Goal: Task Accomplishment & Management: Manage account settings

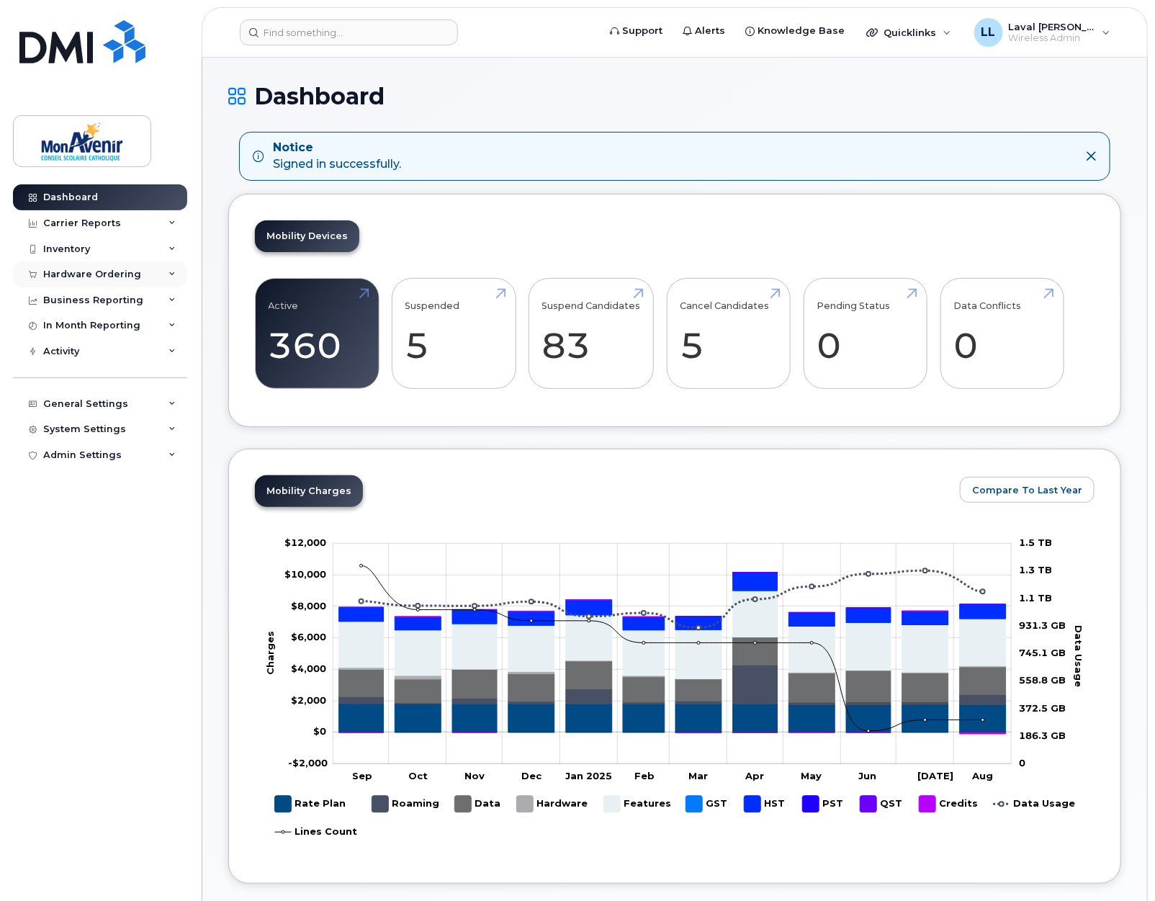
click at [74, 271] on div "Hardware Ordering" at bounding box center [92, 275] width 98 height 12
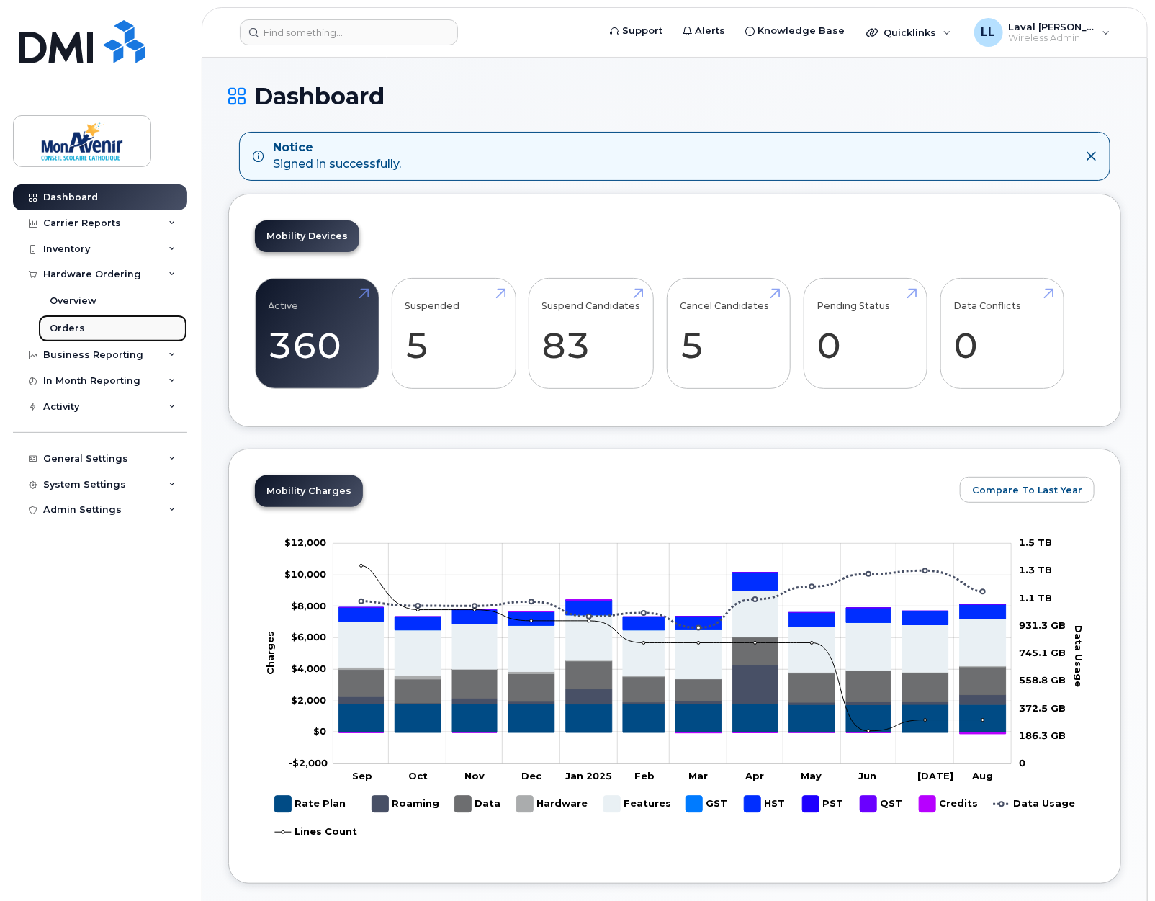
click at [71, 315] on link "Orders" at bounding box center [112, 328] width 149 height 27
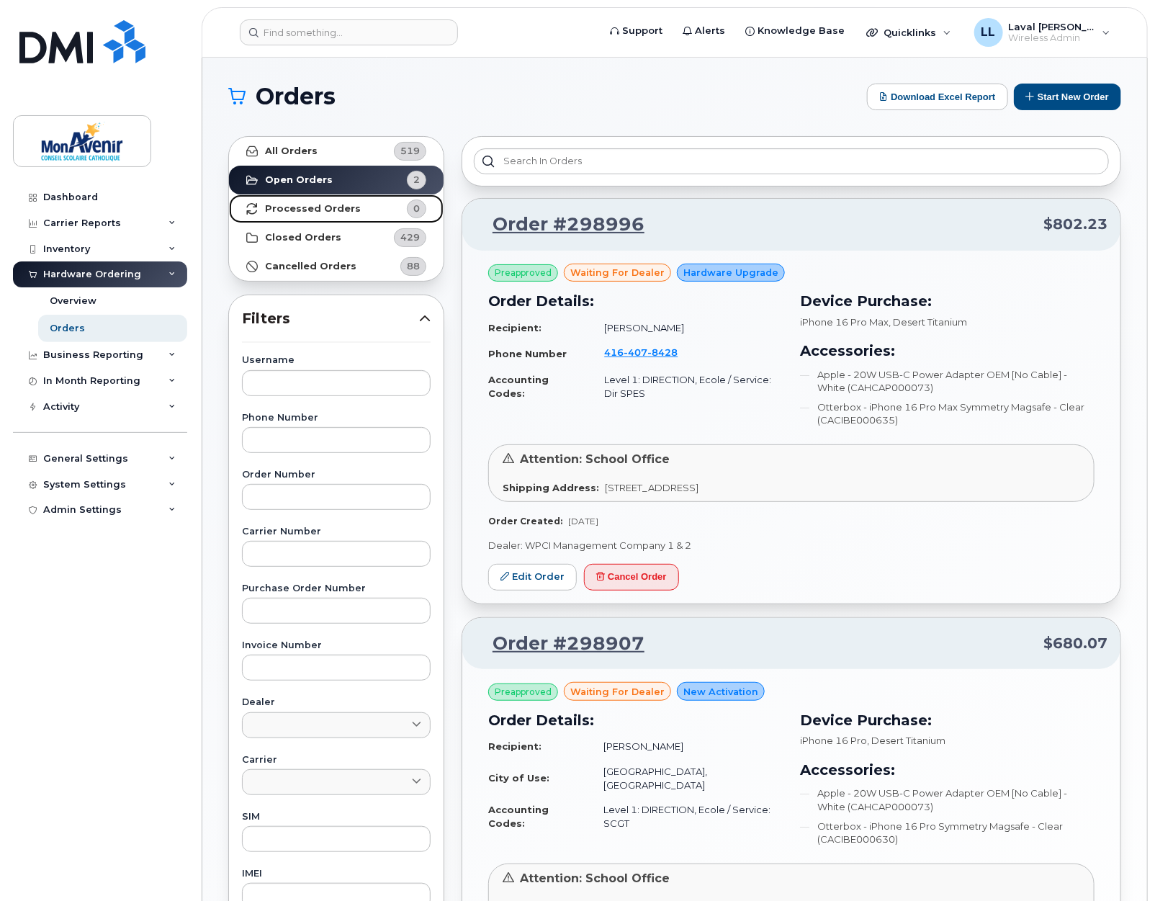
click at [297, 214] on link "Processed Orders 0" at bounding box center [336, 208] width 215 height 29
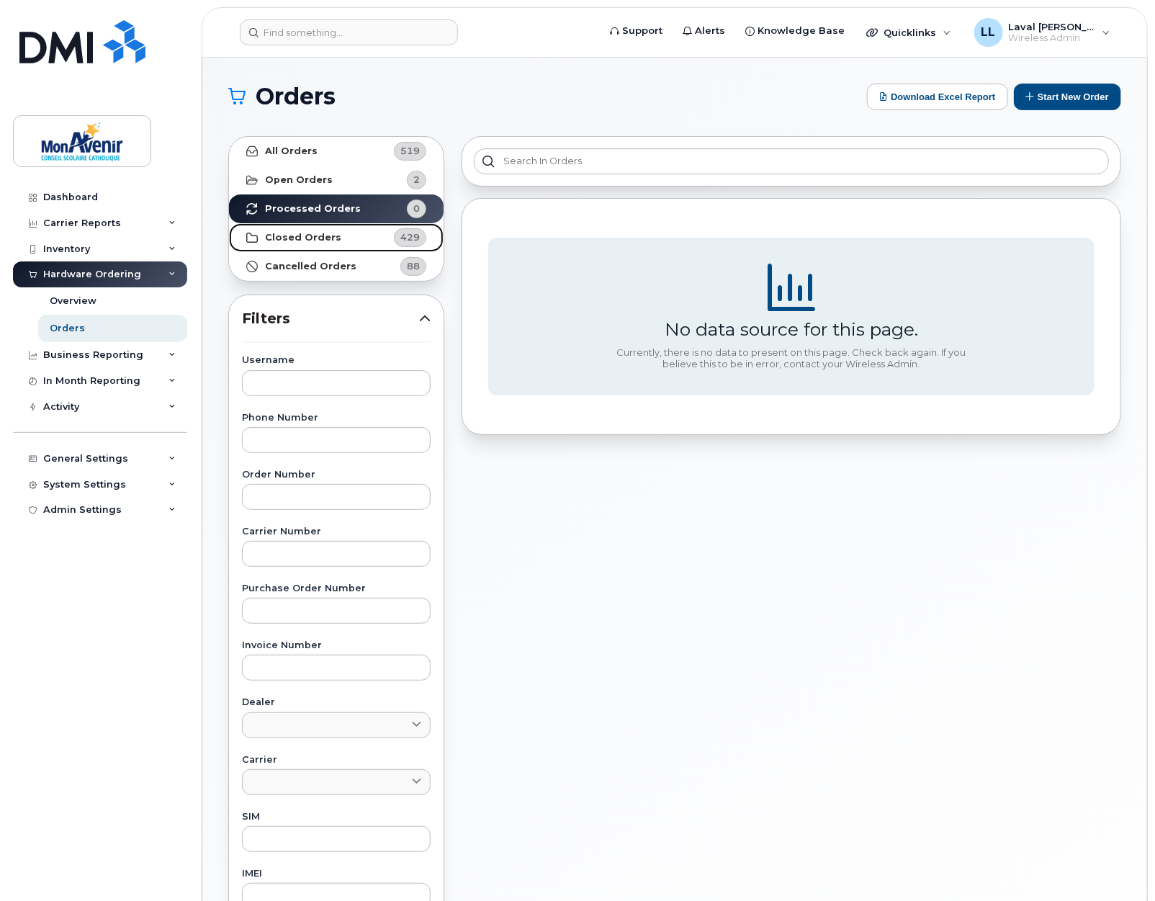
click at [326, 232] on strong "Closed Orders" at bounding box center [303, 238] width 76 height 12
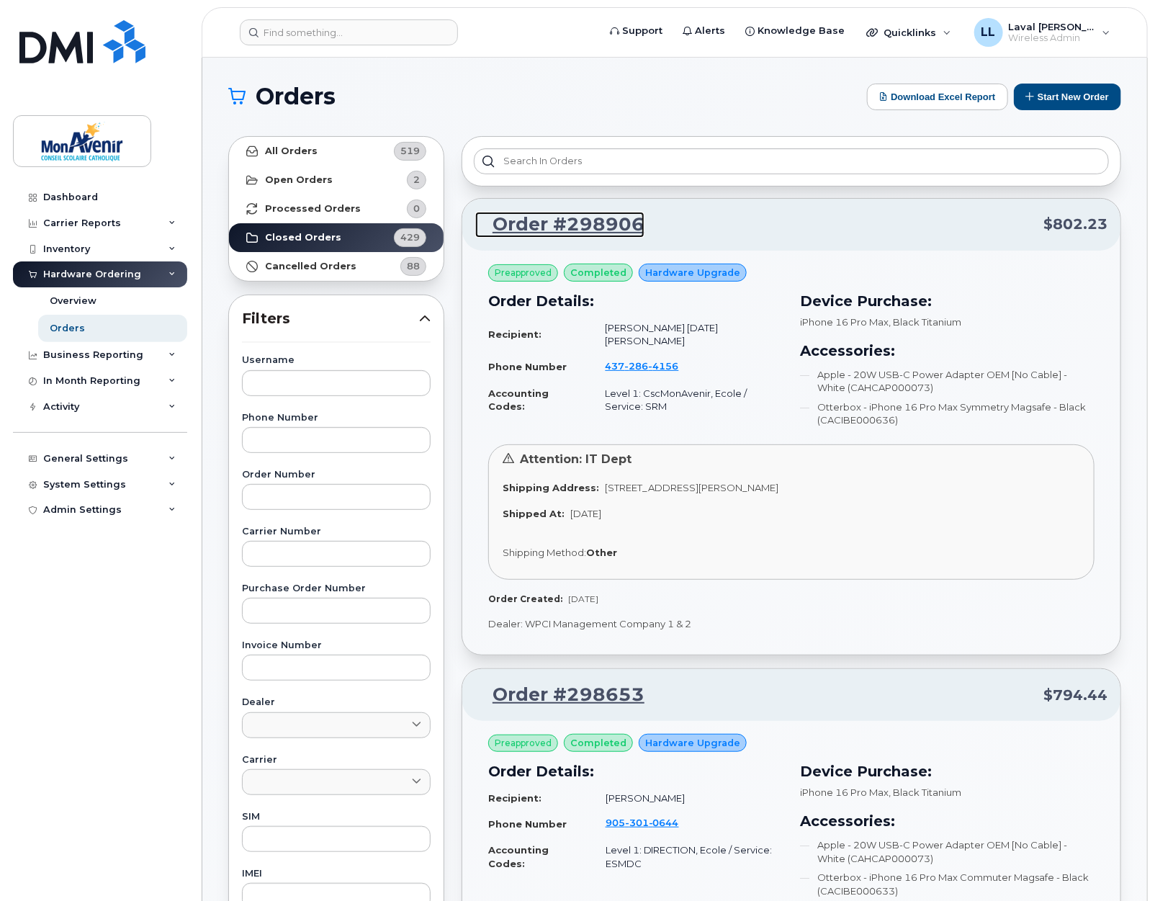
click at [584, 225] on link "Order #298906" at bounding box center [559, 225] width 169 height 26
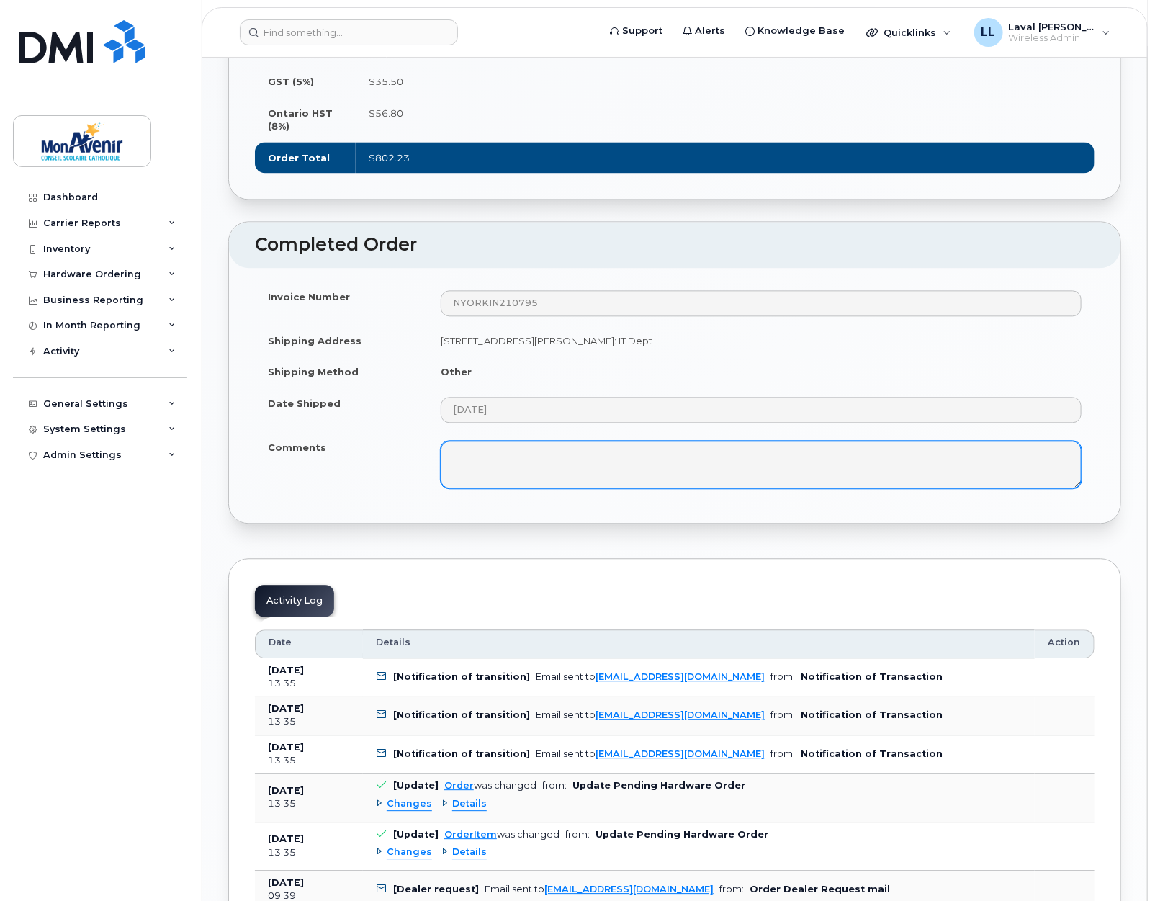
scroll to position [1440, 0]
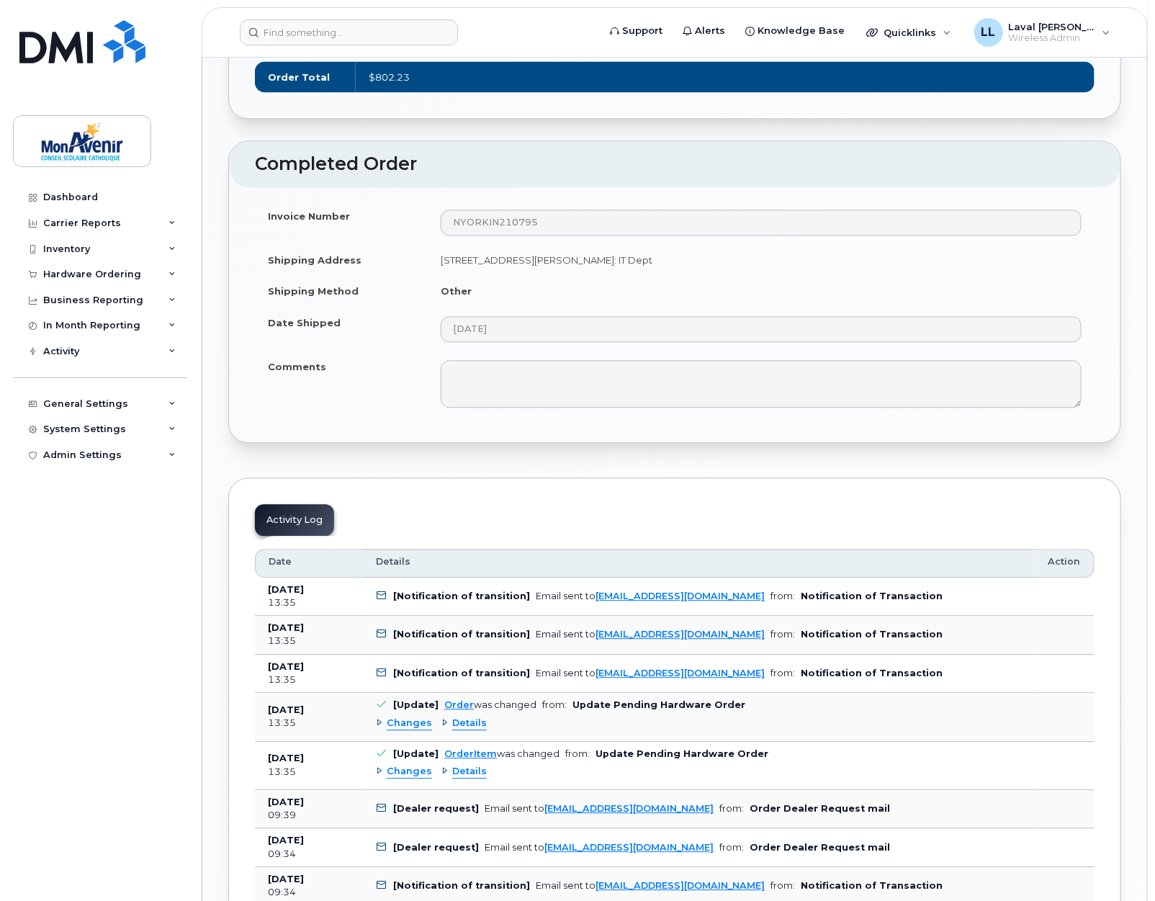
click at [389, 616] on td "[Notification of transition] Email sent to asandooya@cscmonavenir.ca from: Noti…" at bounding box center [699, 596] width 672 height 39
click at [379, 600] on icon at bounding box center [381, 595] width 9 height 9
click at [305, 609] on div "13:35" at bounding box center [309, 602] width 82 height 13
click at [305, 616] on td "Aug 22, 2025 13:35" at bounding box center [309, 596] width 108 height 39
click at [304, 633] on b "Aug 22, 2025" at bounding box center [286, 627] width 36 height 11
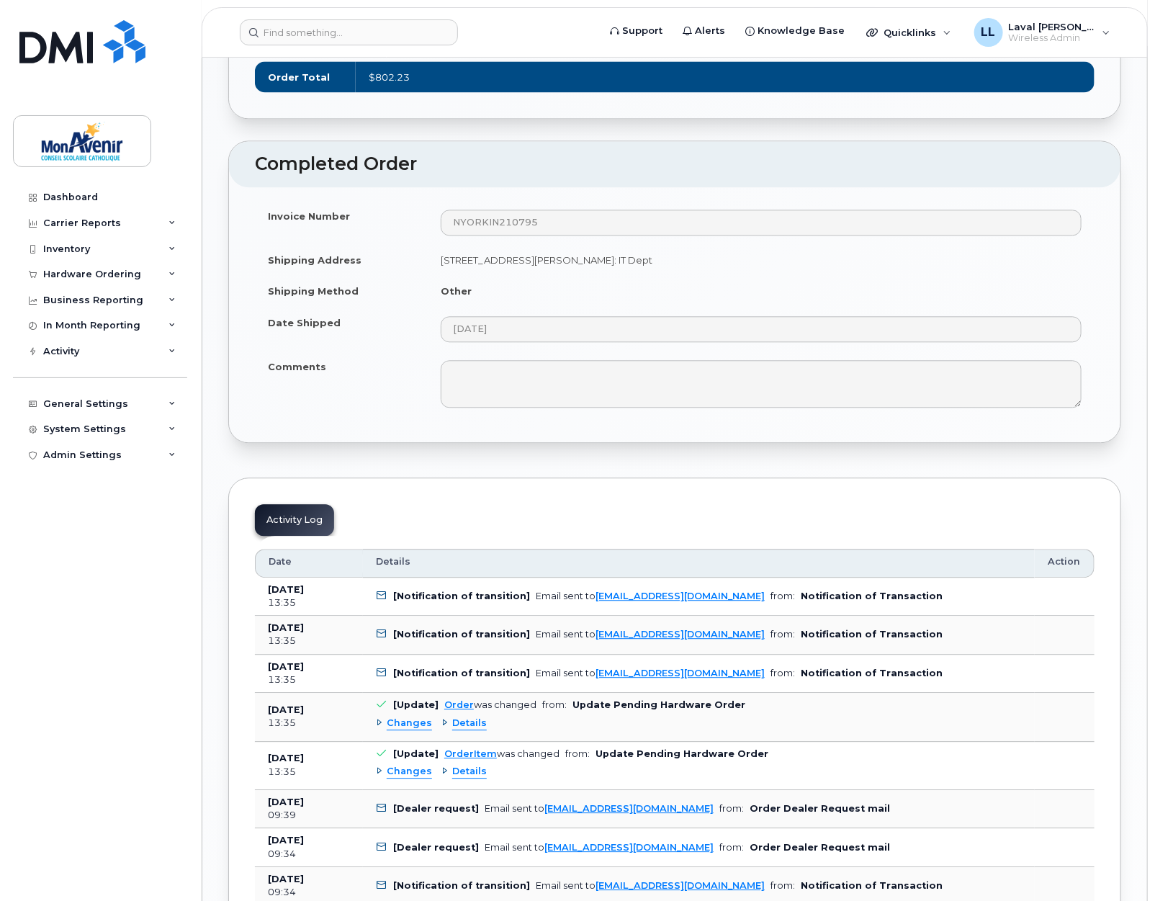
click at [296, 647] on div "13:35" at bounding box center [309, 640] width 82 height 13
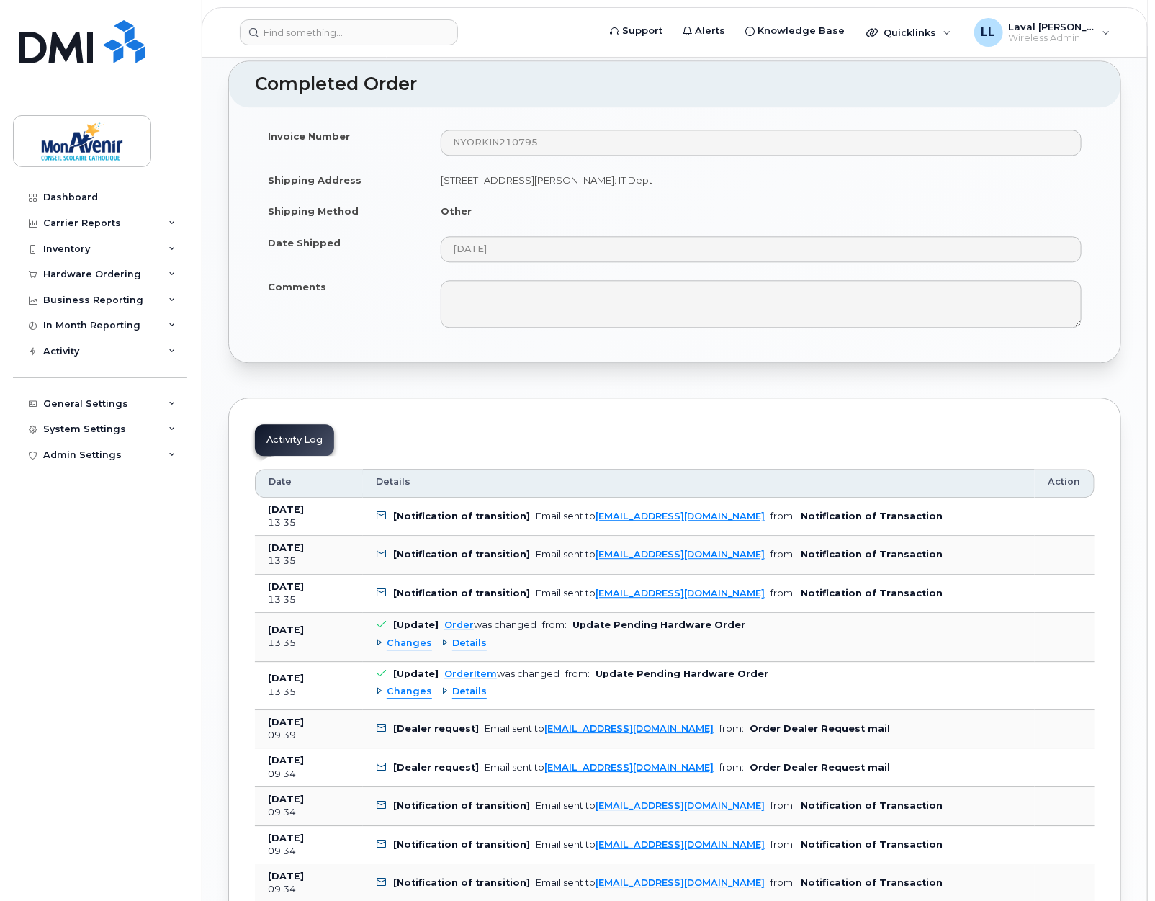
scroll to position [1600, 0]
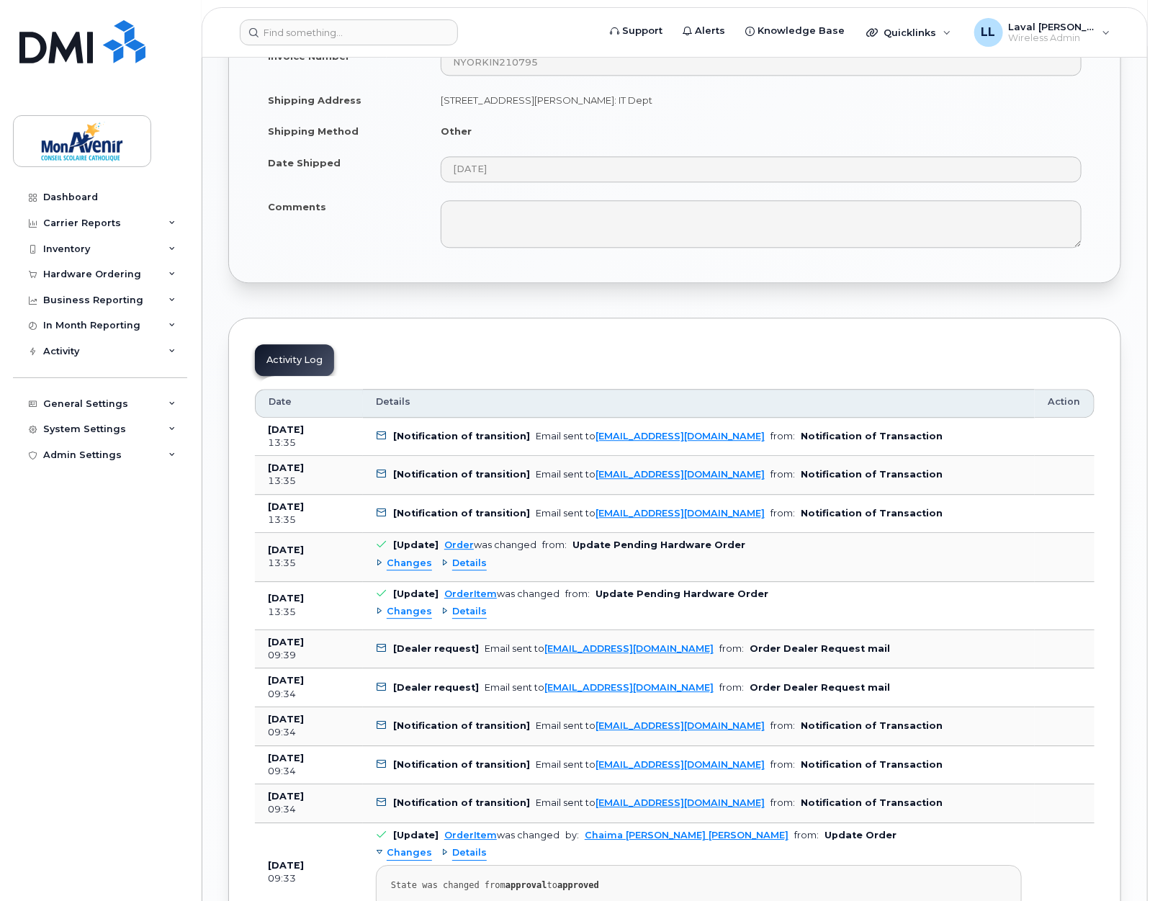
click at [286, 555] on b "Aug 22, 2025" at bounding box center [286, 549] width 36 height 11
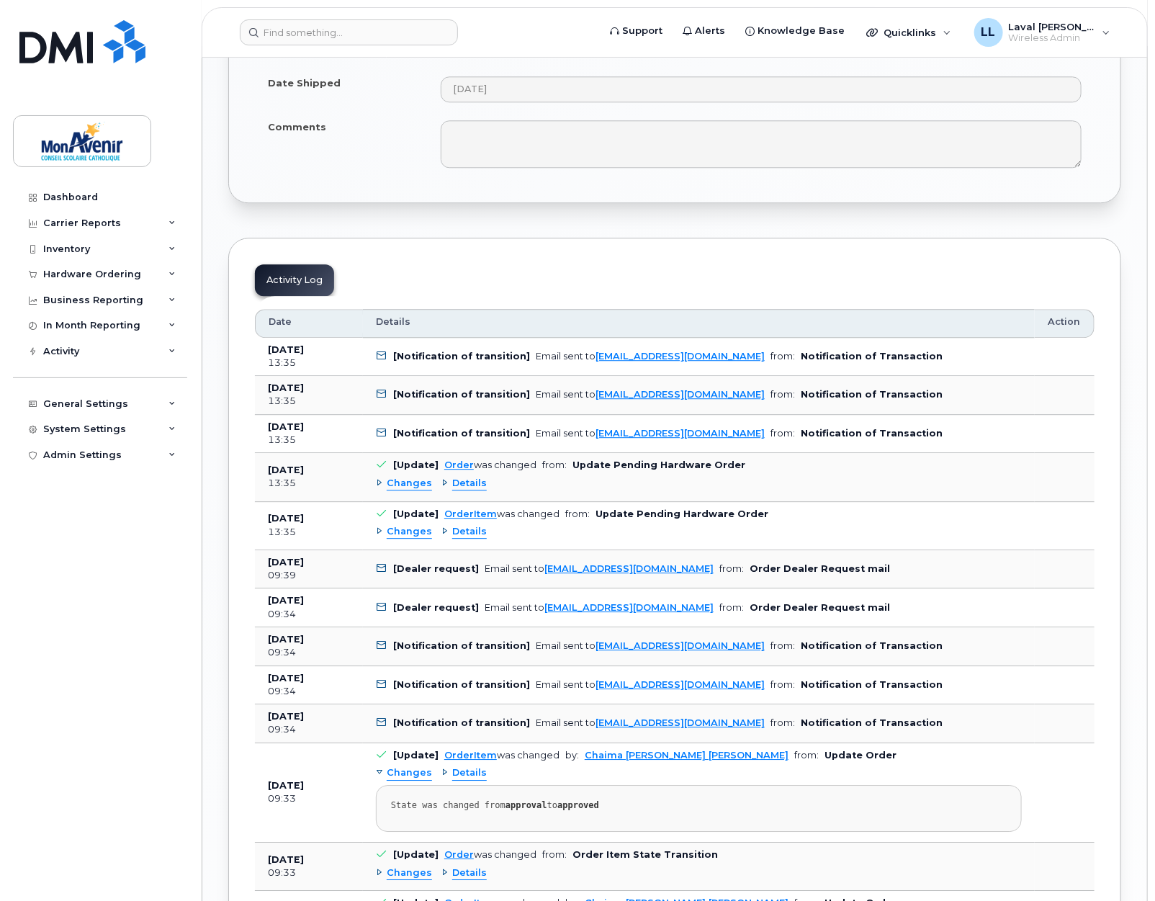
click at [391, 490] on span "Changes" at bounding box center [409, 484] width 45 height 14
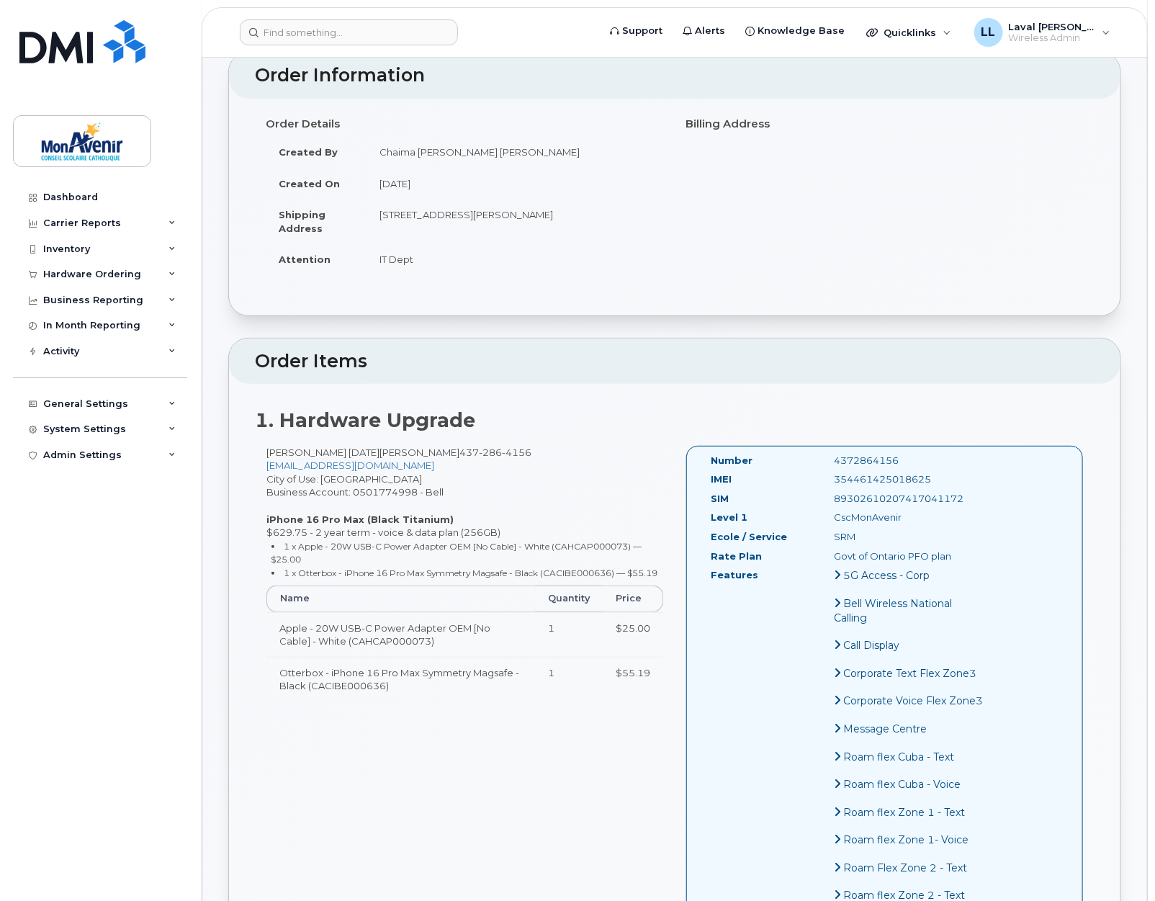
scroll to position [0, 0]
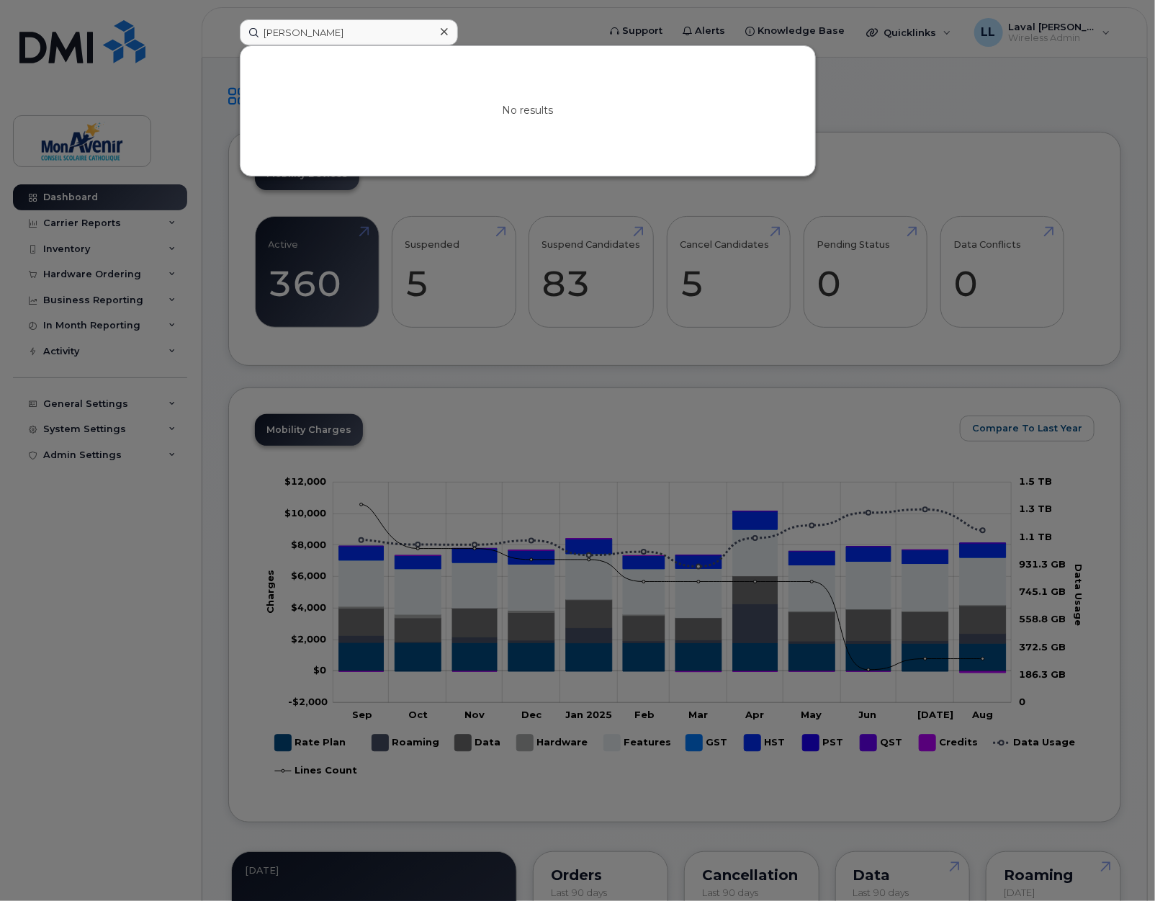
scroll to position [80, 0]
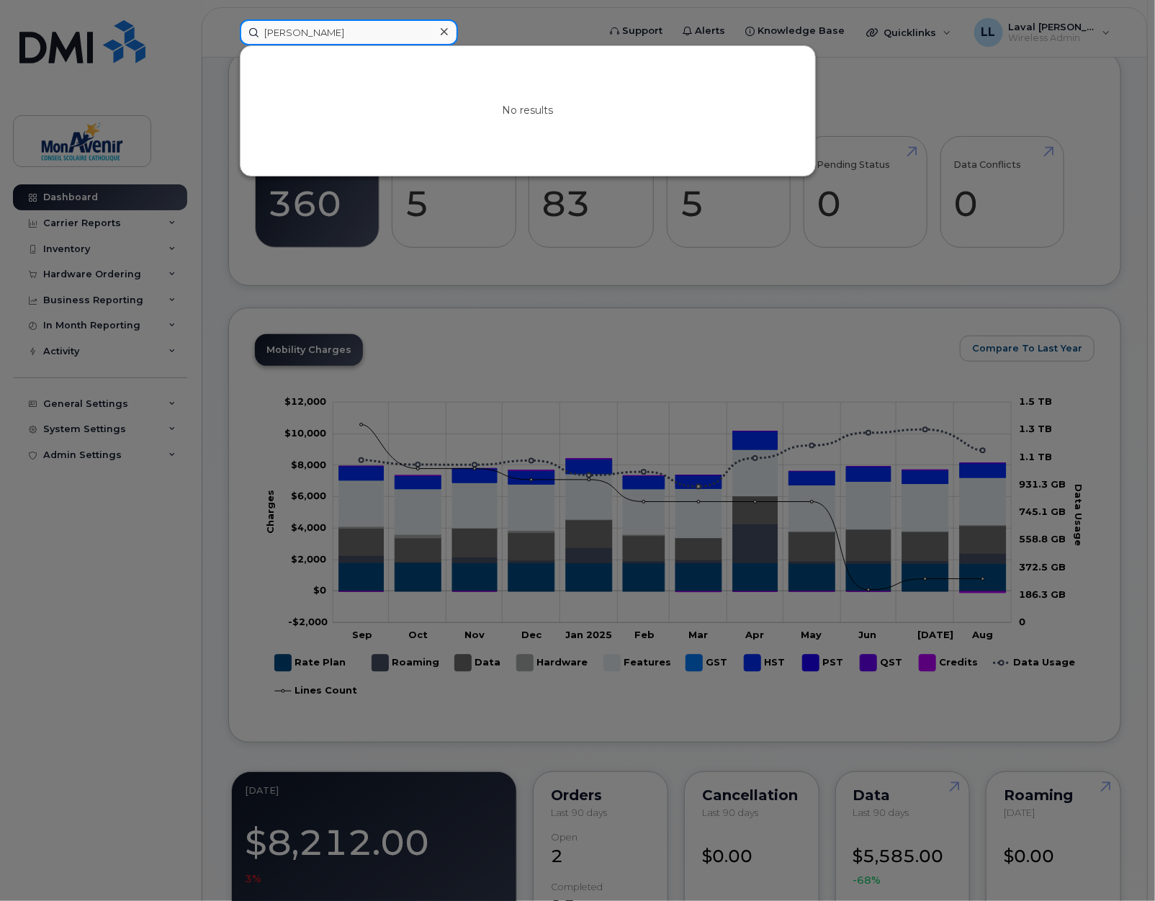
drag, startPoint x: 307, startPoint y: 35, endPoint x: 331, endPoint y: 33, distance: 23.8
click at [307, 34] on input "eskander" at bounding box center [349, 32] width 218 height 26
drag, startPoint x: 266, startPoint y: 37, endPoint x: 286, endPoint y: 37, distance: 19.4
click at [271, 36] on input "eskander" at bounding box center [349, 32] width 218 height 26
click at [328, 32] on input "eskander" at bounding box center [349, 32] width 218 height 26
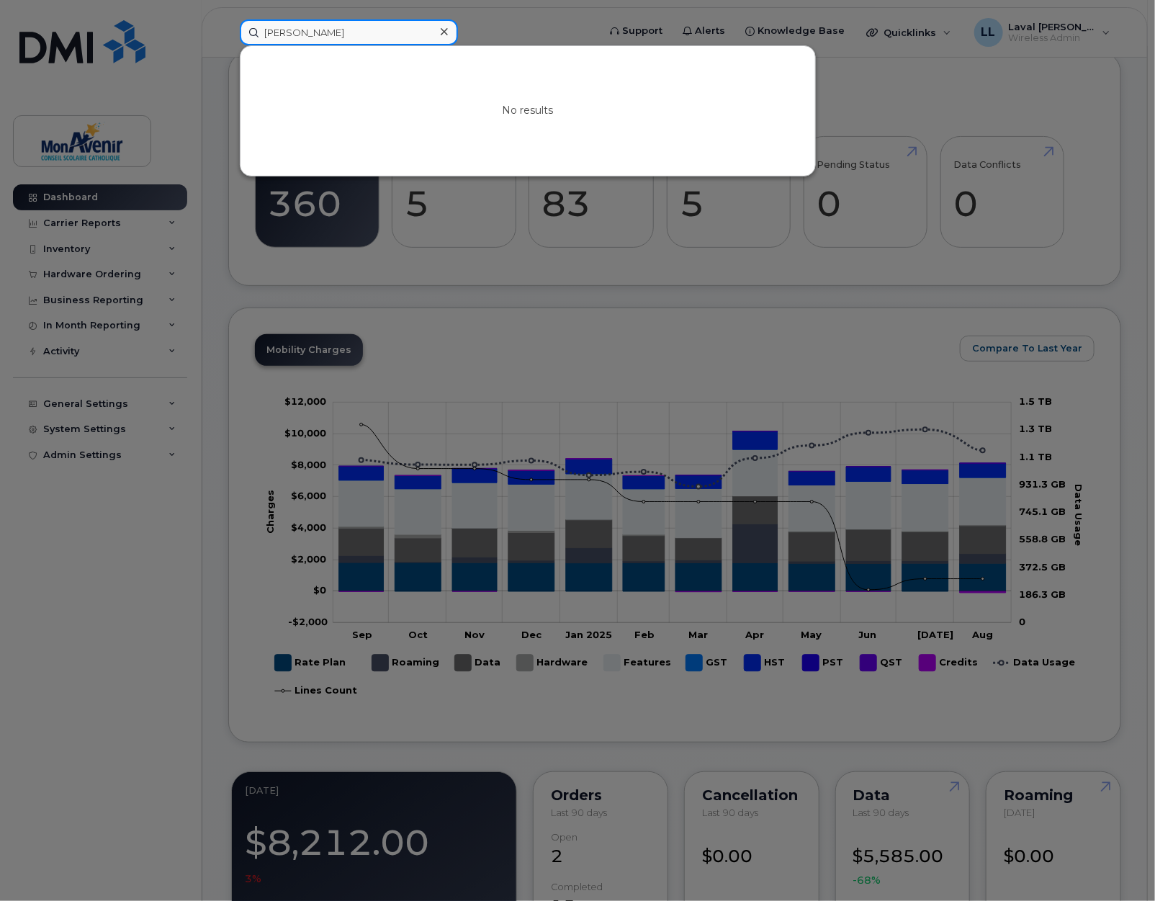
drag, startPoint x: 161, startPoint y: 27, endPoint x: 94, endPoint y: 31, distance: 67.1
click at [228, 31] on div "eskander No results" at bounding box center [413, 32] width 371 height 26
type input "gehane"
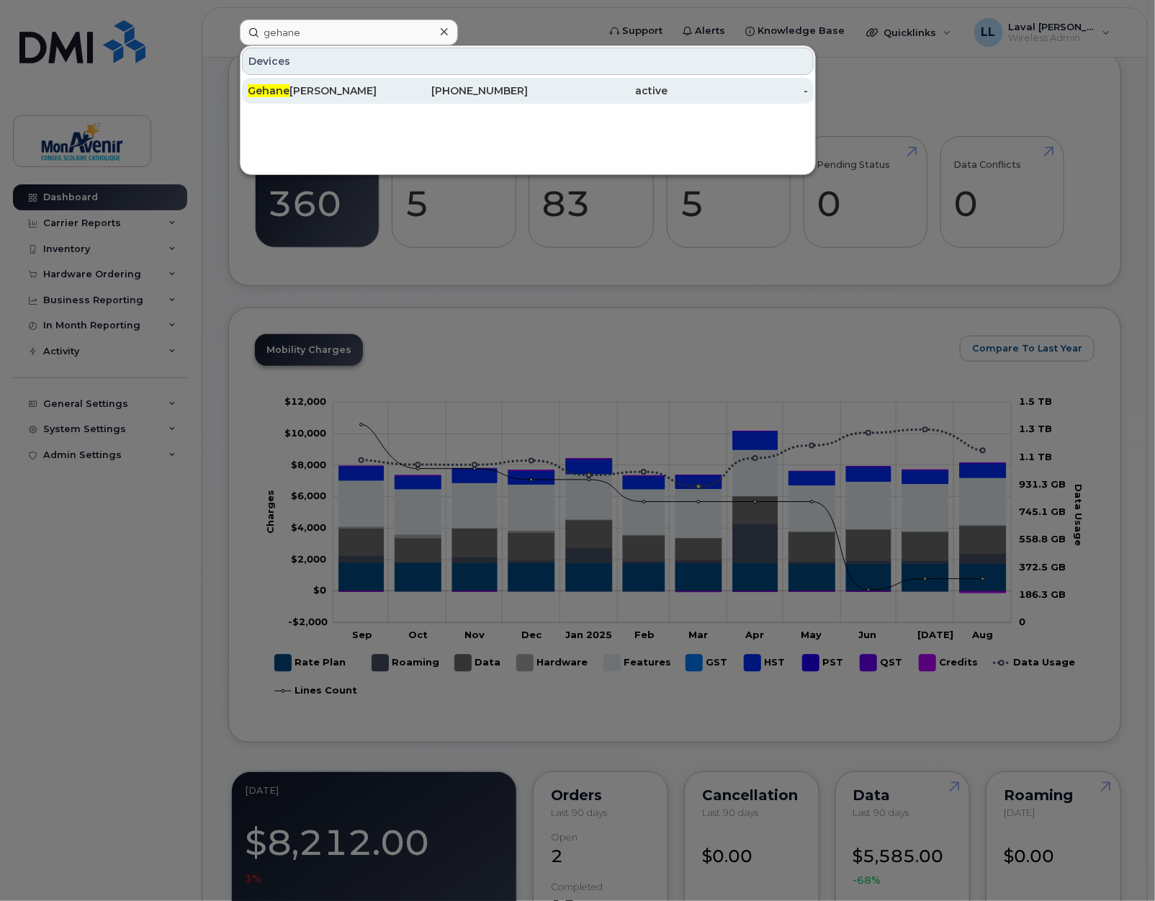
click at [265, 89] on span "Gehane" at bounding box center [269, 90] width 42 height 13
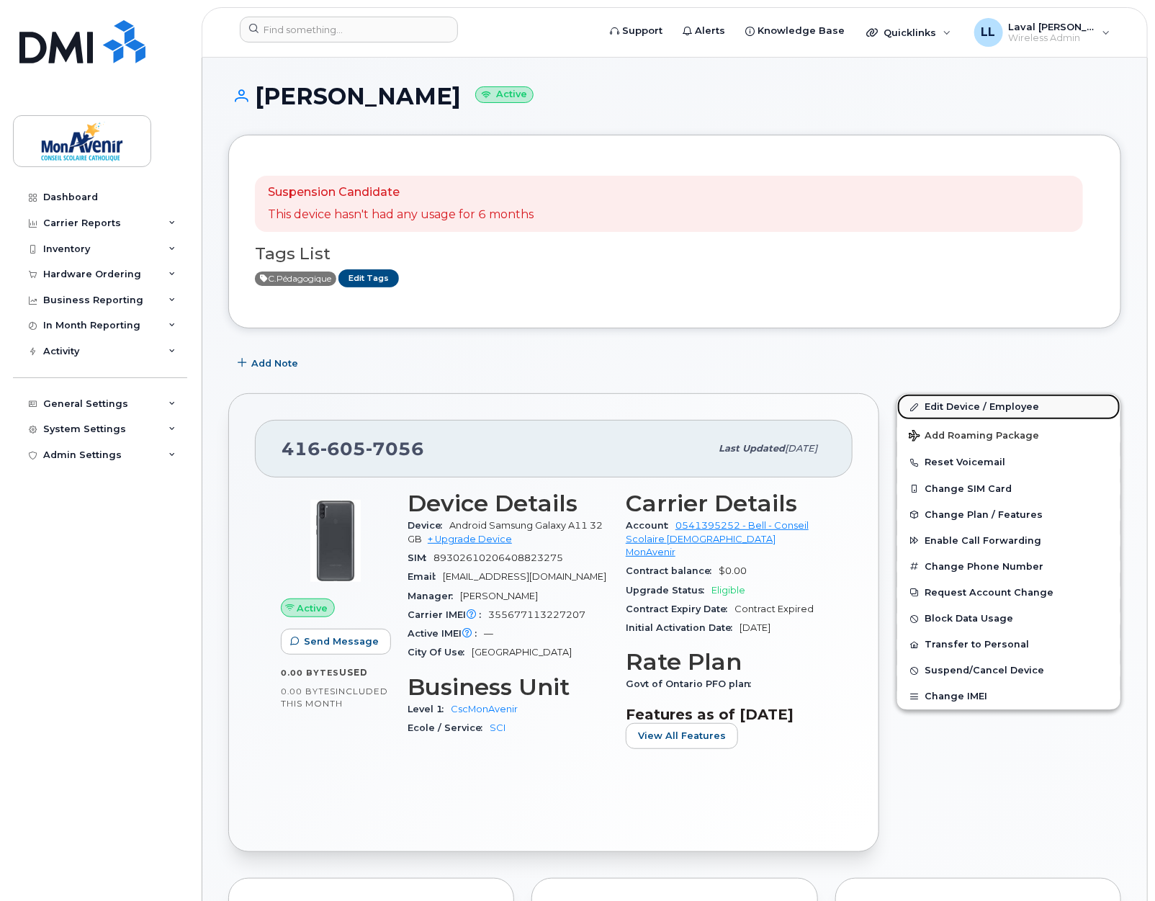
click at [937, 409] on link "Edit Device / Employee" at bounding box center [1008, 407] width 223 height 26
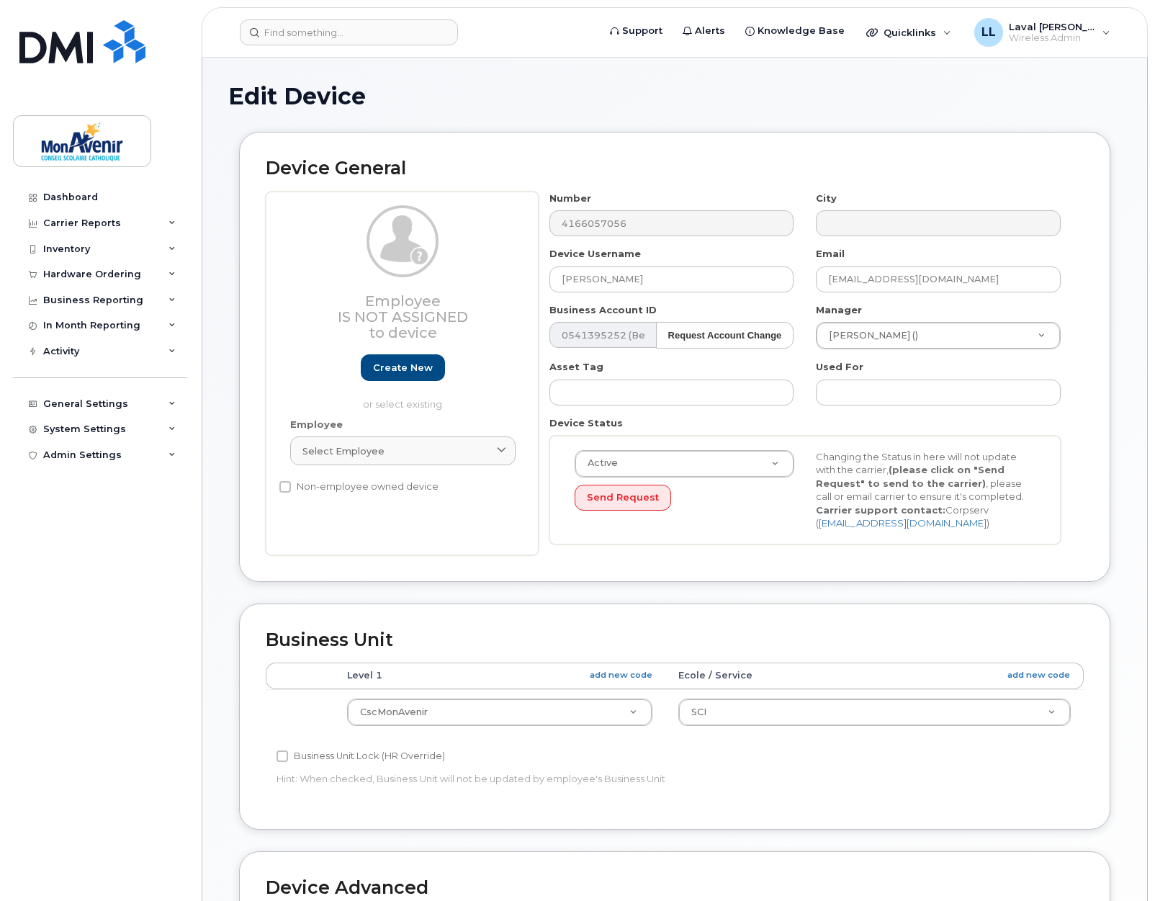
select select "43101"
click at [688, 271] on input "Gehane Eskandar" at bounding box center [671, 279] width 245 height 26
type input "Gehane Eskandar (CP-SCI)"
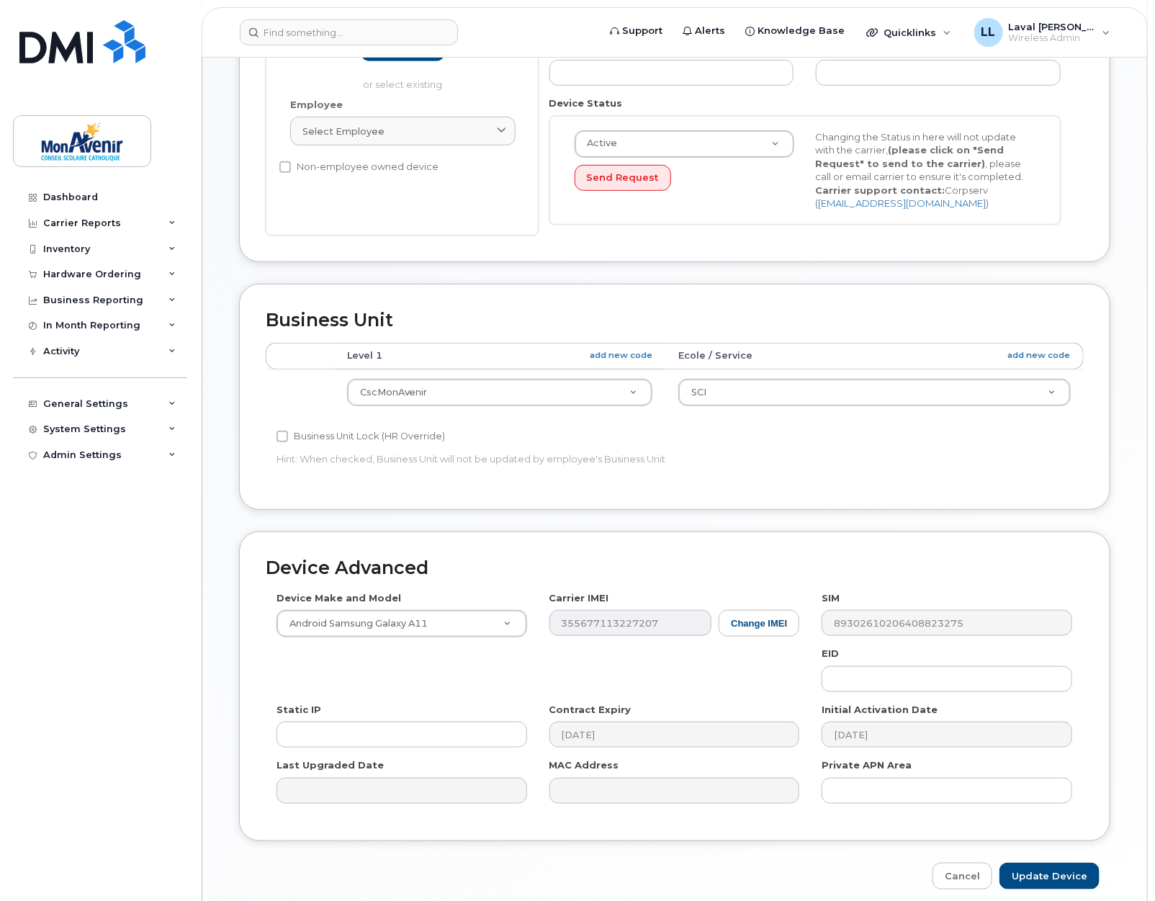
scroll to position [382, 0]
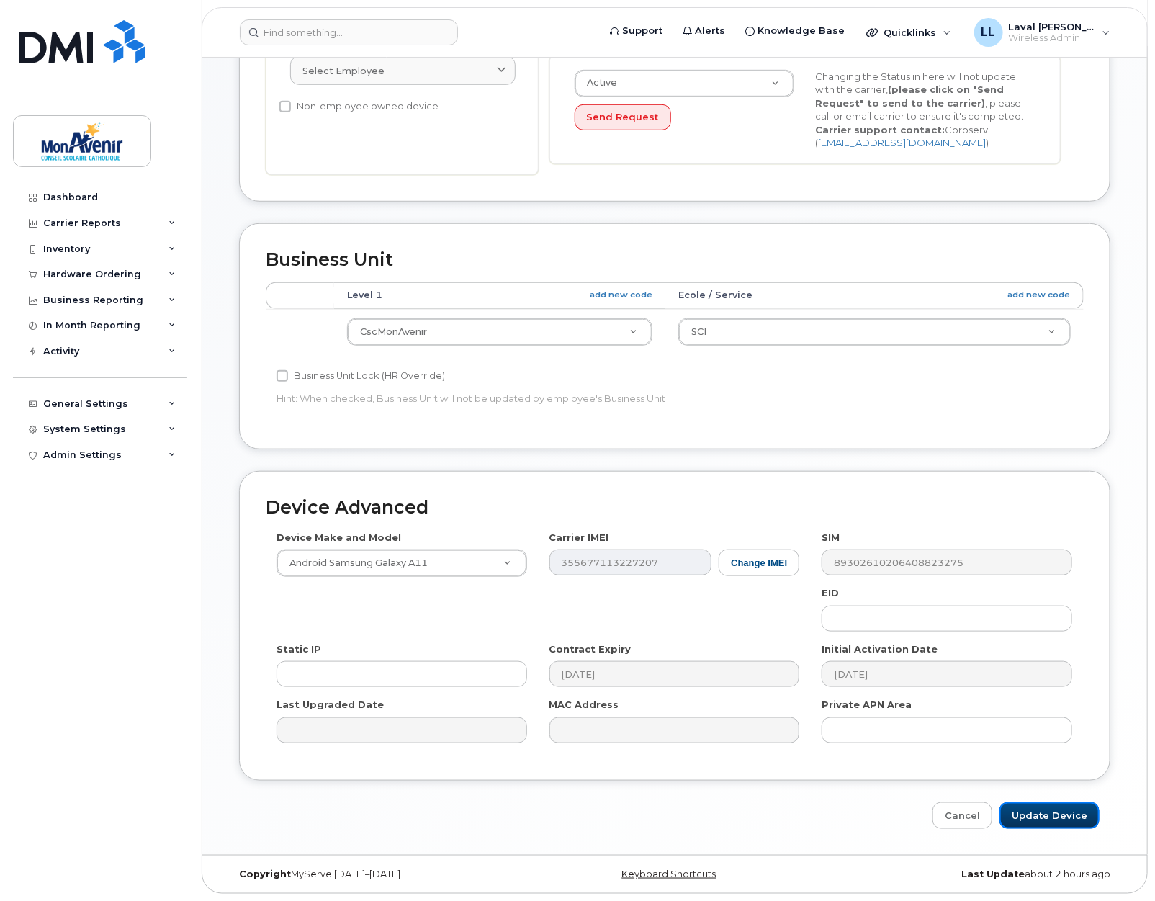
click at [1035, 810] on input "Update Device" at bounding box center [1049, 815] width 100 height 27
type input "Saving..."
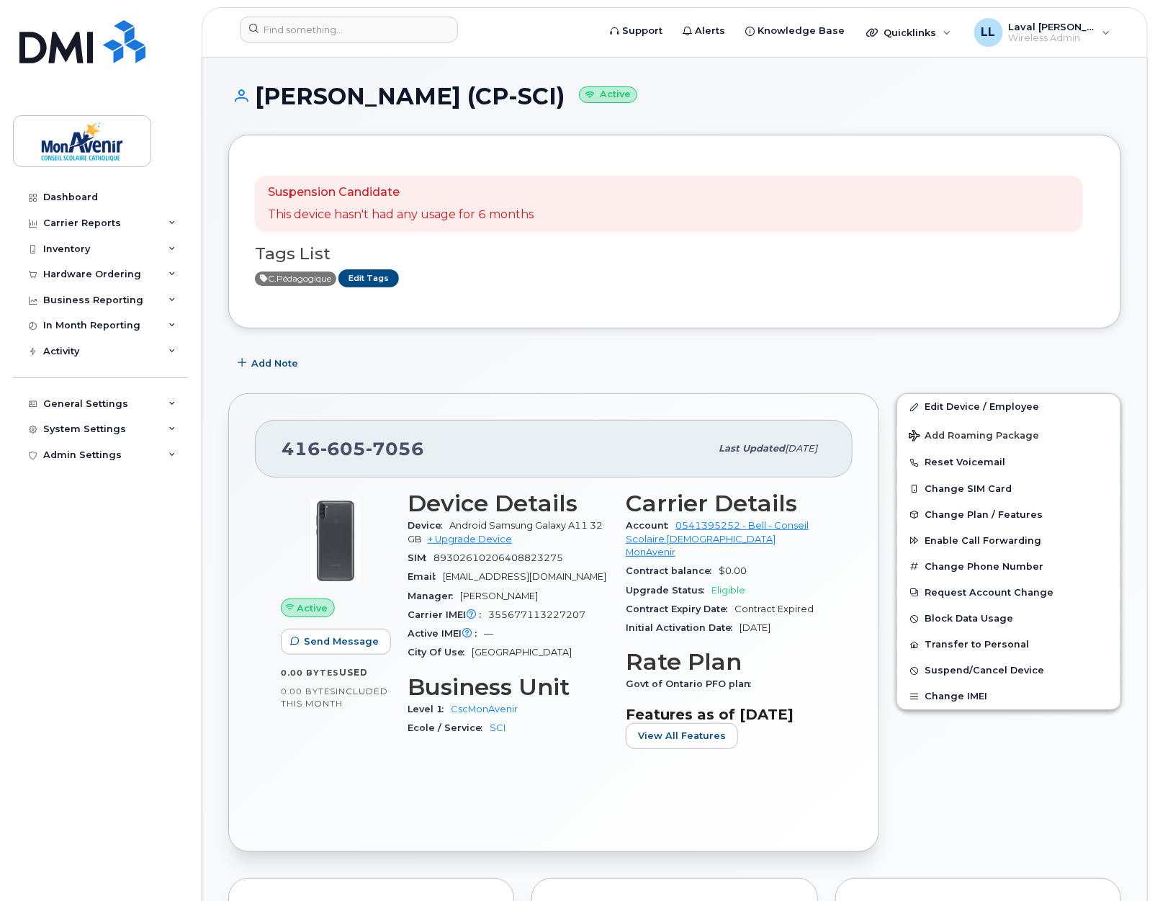
scroll to position [80, 0]
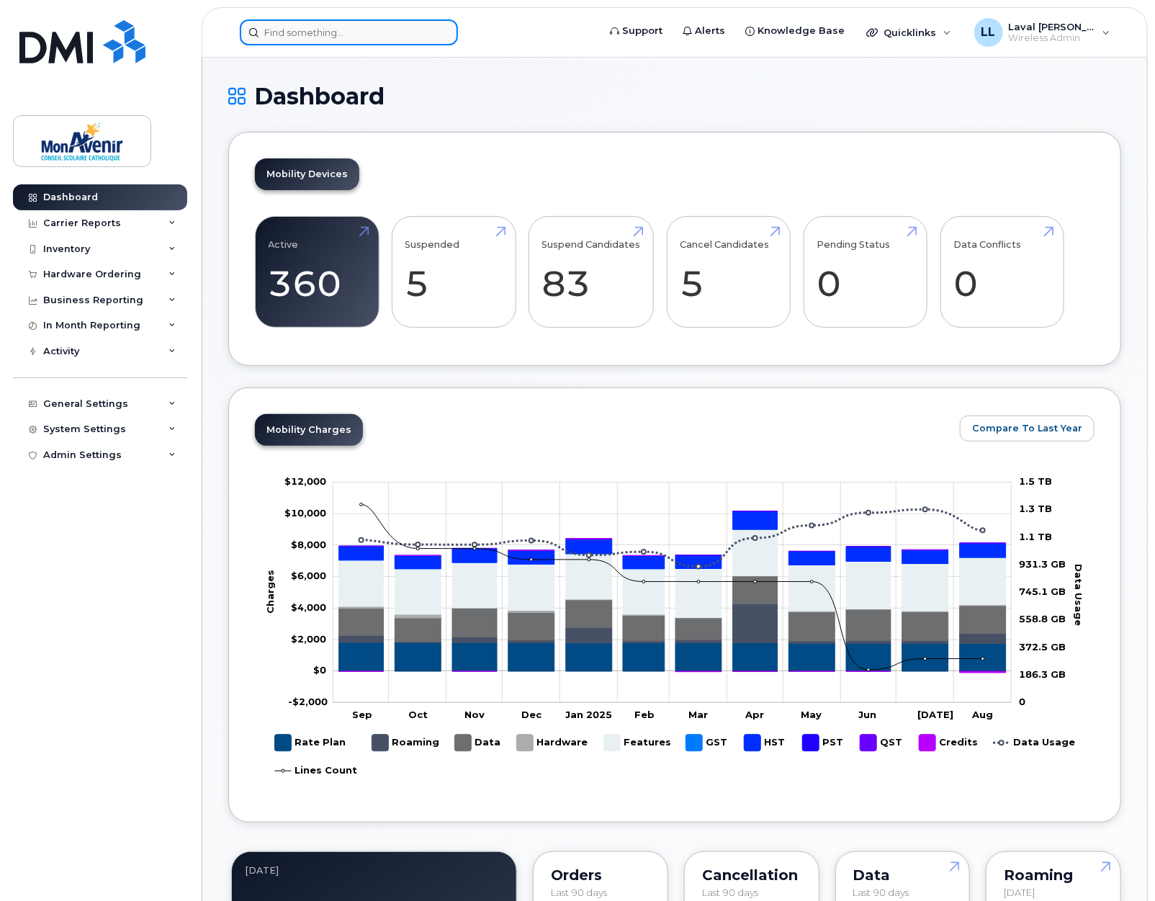
drag, startPoint x: 269, startPoint y: 32, endPoint x: 310, endPoint y: 30, distance: 40.4
click at [270, 32] on input at bounding box center [349, 32] width 218 height 26
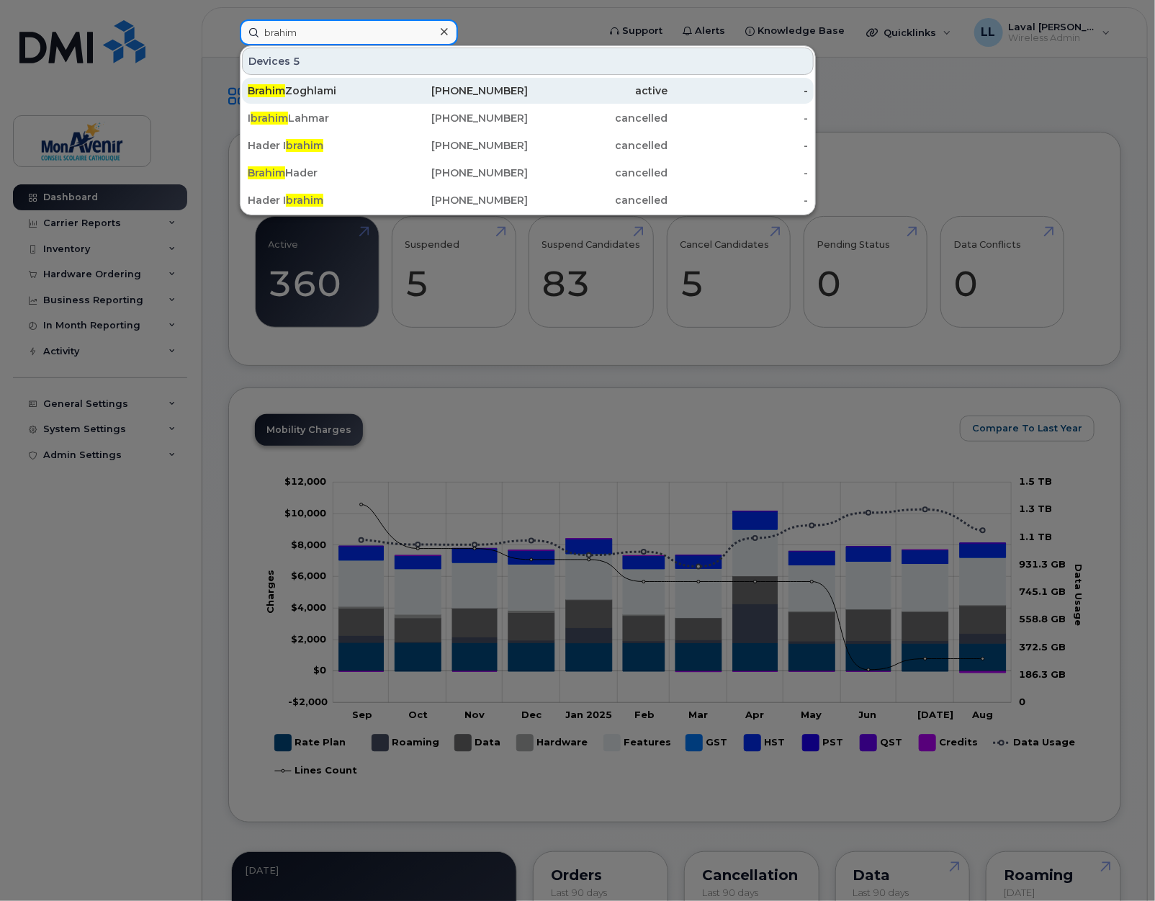
type input "brahim"
click at [339, 89] on div "[PERSON_NAME]" at bounding box center [318, 91] width 140 height 14
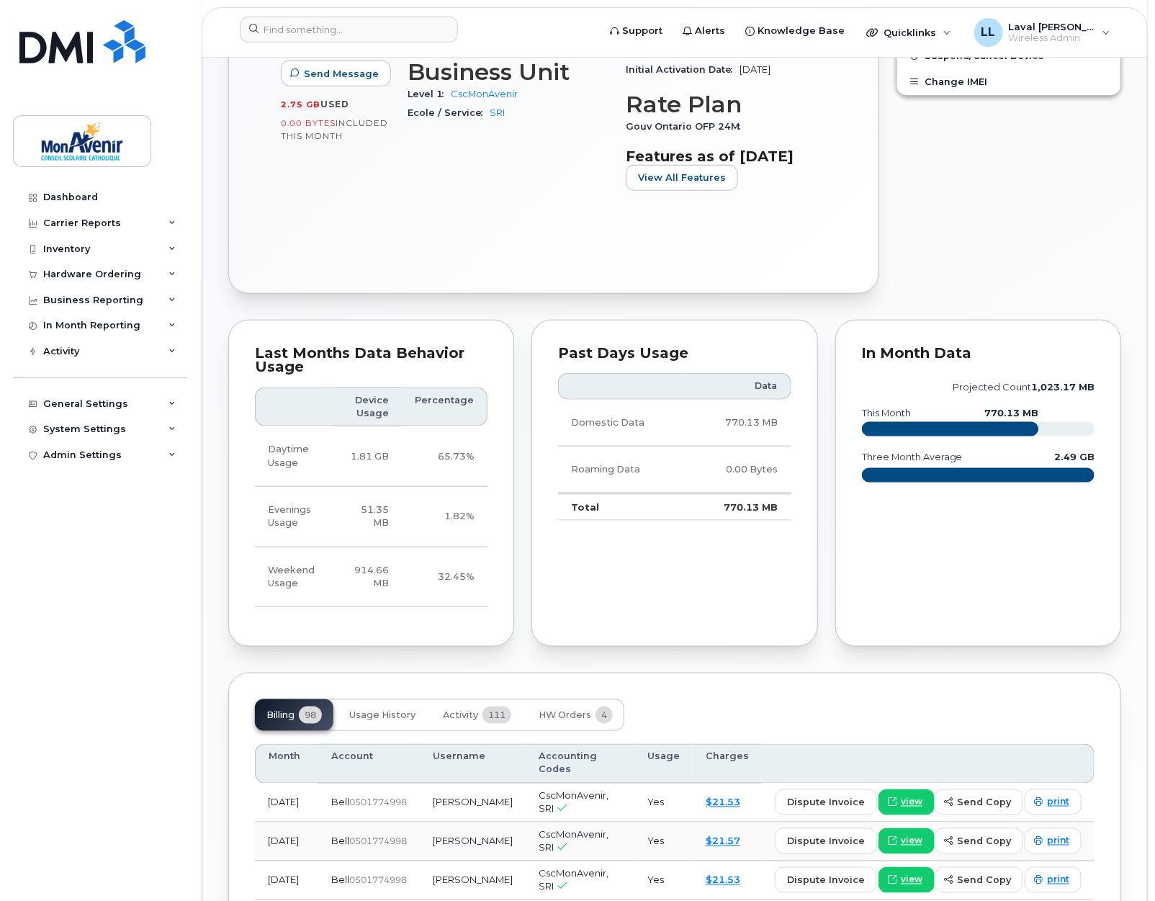
scroll to position [639, 0]
